Goal: Task Accomplishment & Management: Manage account settings

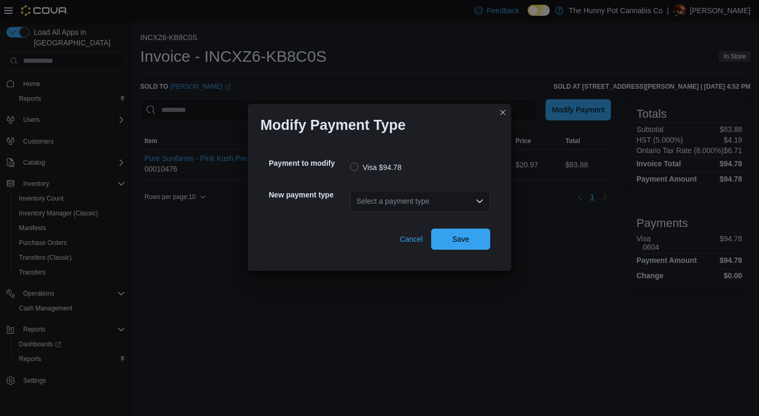
click at [417, 204] on div "Select a payment type" at bounding box center [420, 200] width 140 height 21
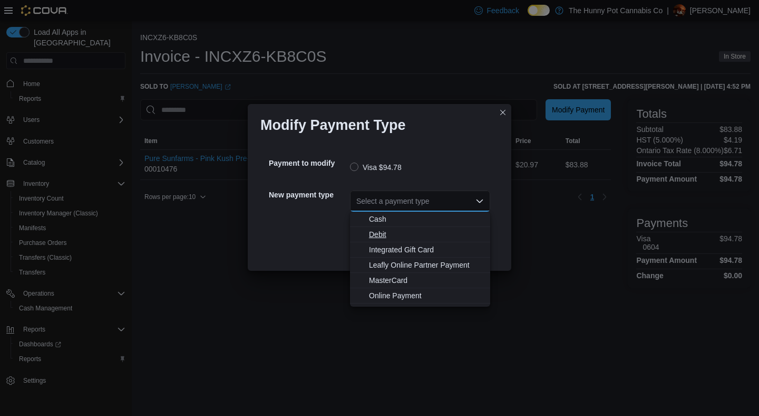
click at [392, 238] on span "Debit" at bounding box center [426, 234] width 115 height 11
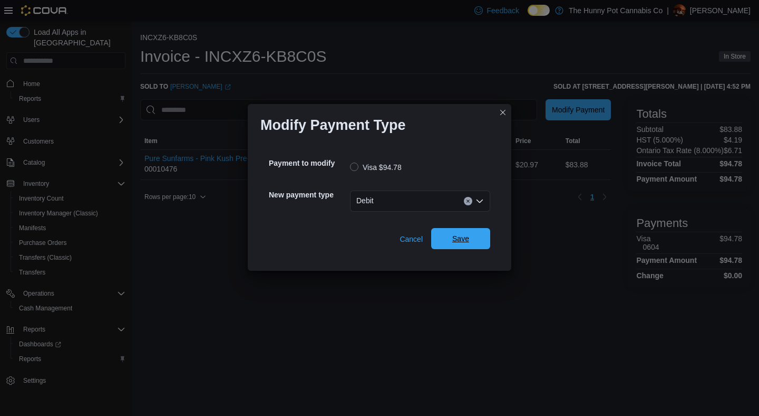
click at [466, 244] on span "Save" at bounding box center [461, 238] width 46 height 21
